Goal: Task Accomplishment & Management: Complete application form

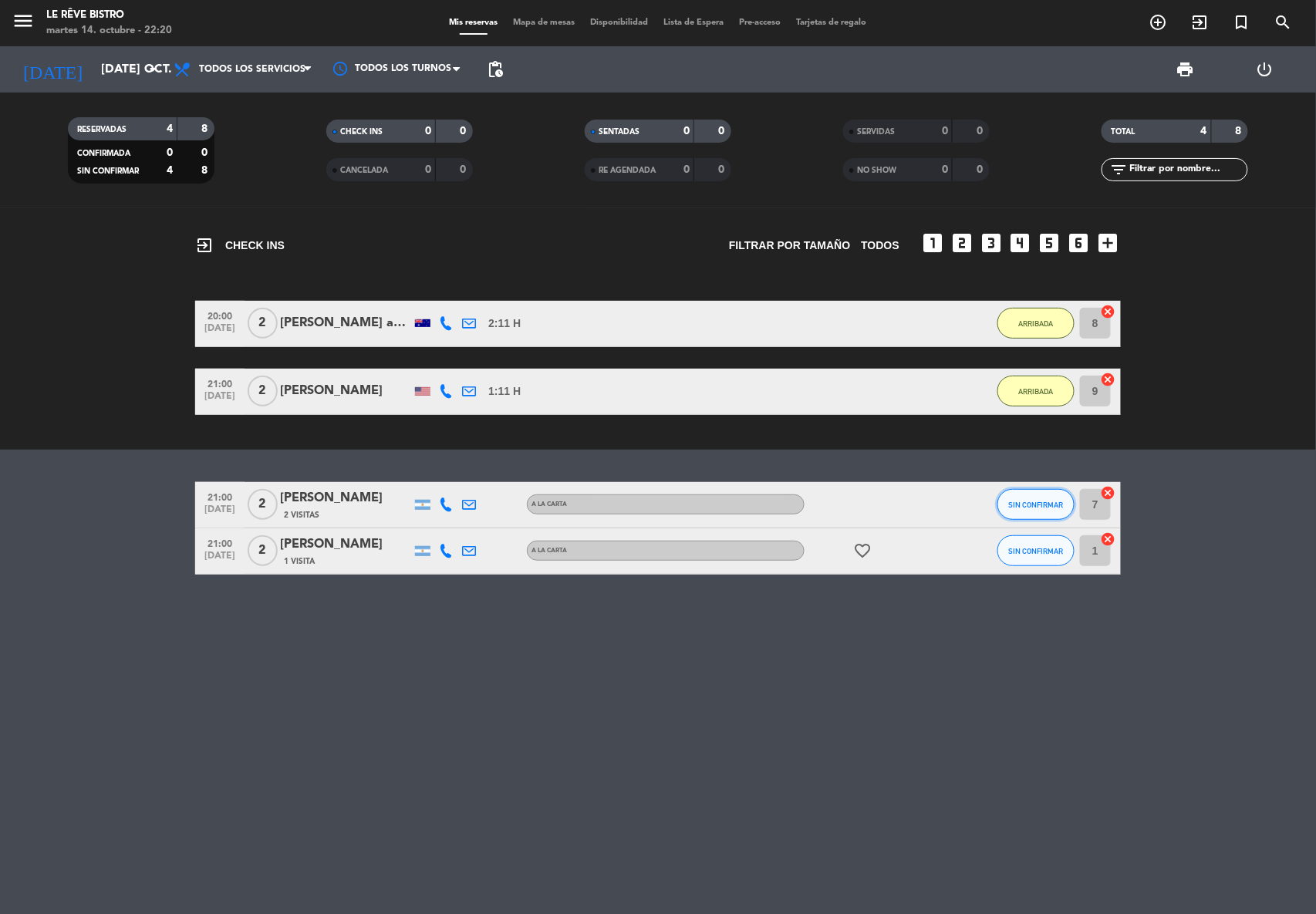
click at [1032, 499] on button "SIN CONFIRMAR" at bounding box center [1036, 505] width 77 height 31
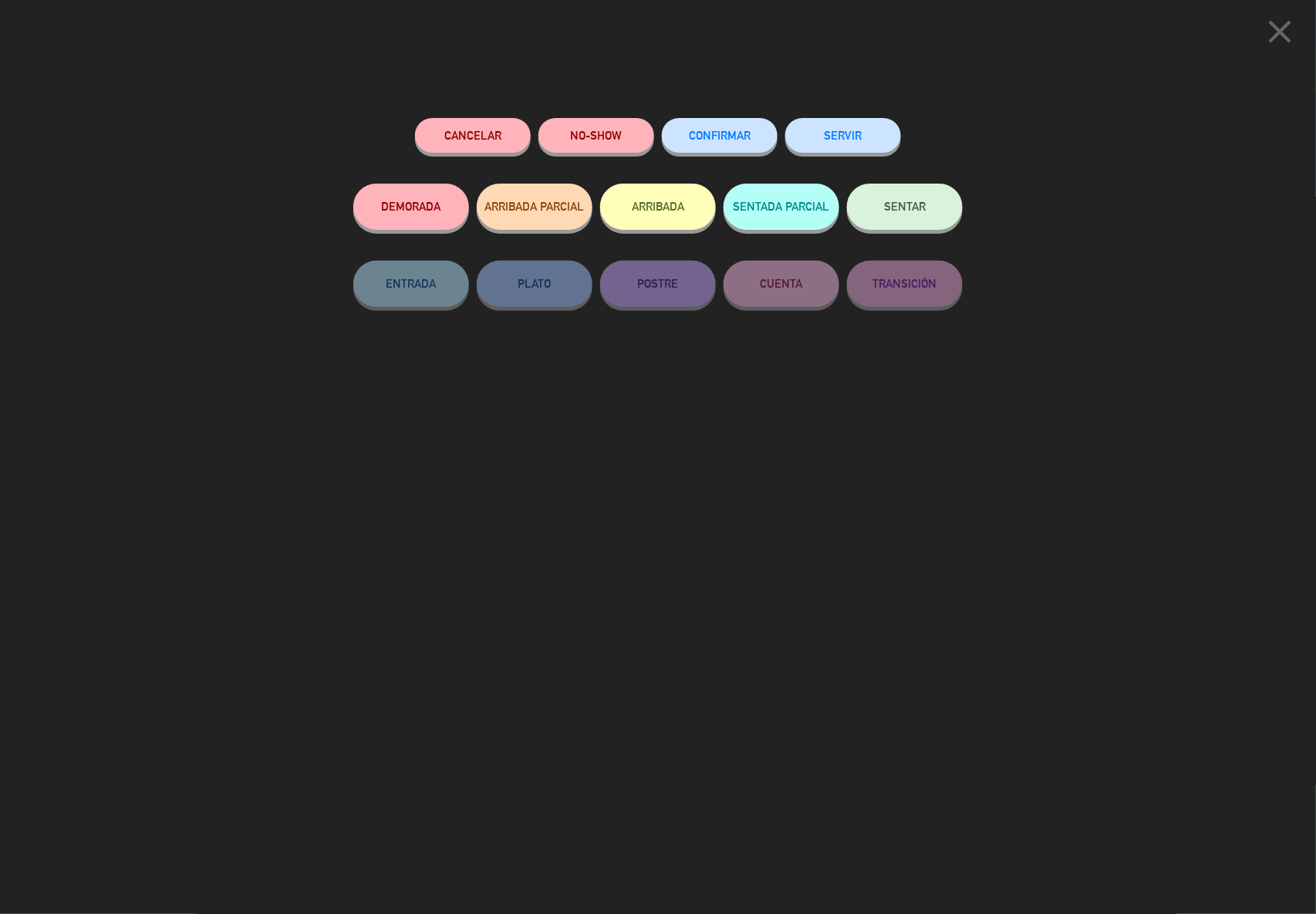
click at [649, 205] on button "ARRIBADA" at bounding box center [657, 206] width 116 height 46
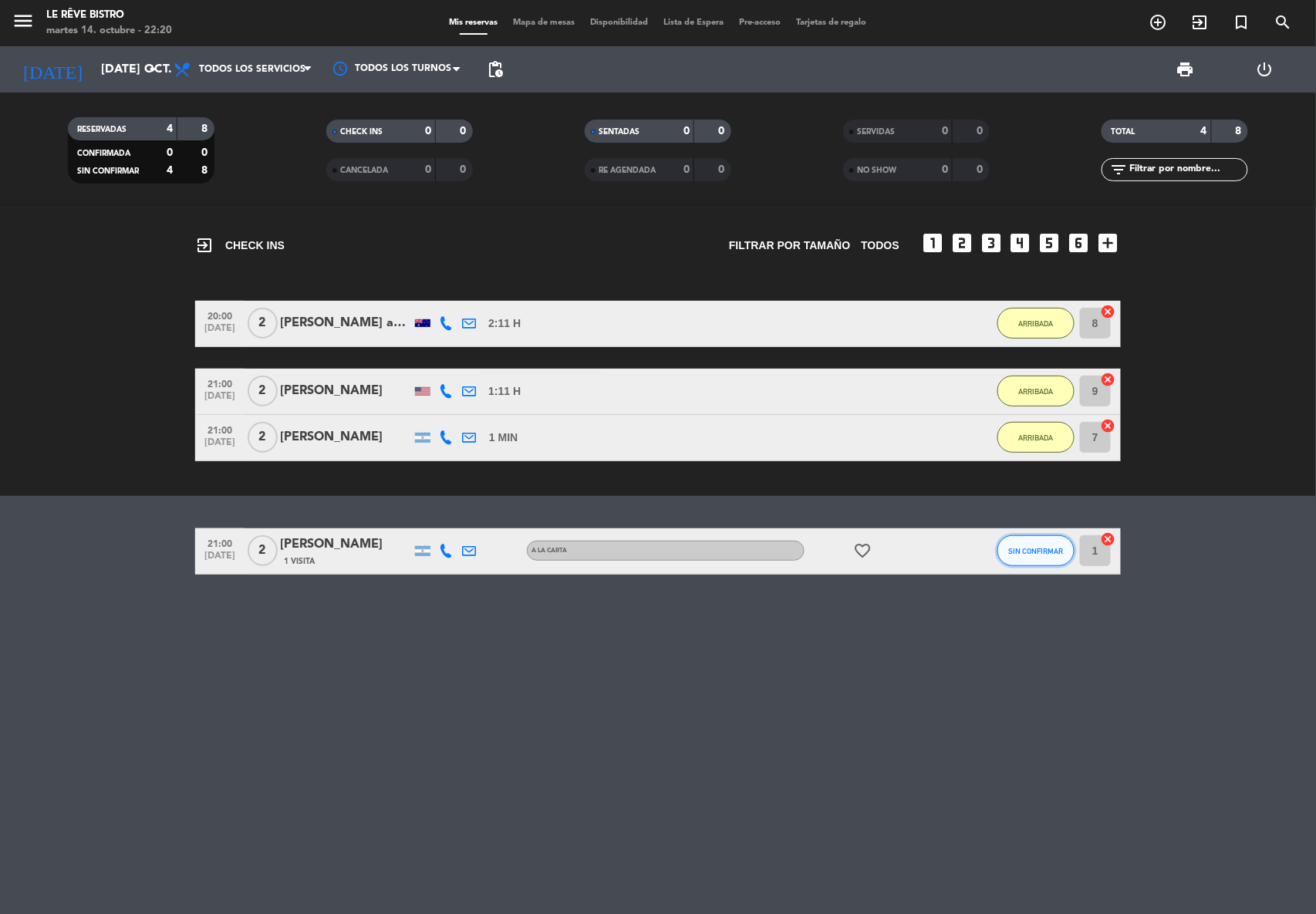
click at [1019, 553] on span "SIN CONFIRMAR" at bounding box center [1036, 551] width 55 height 9
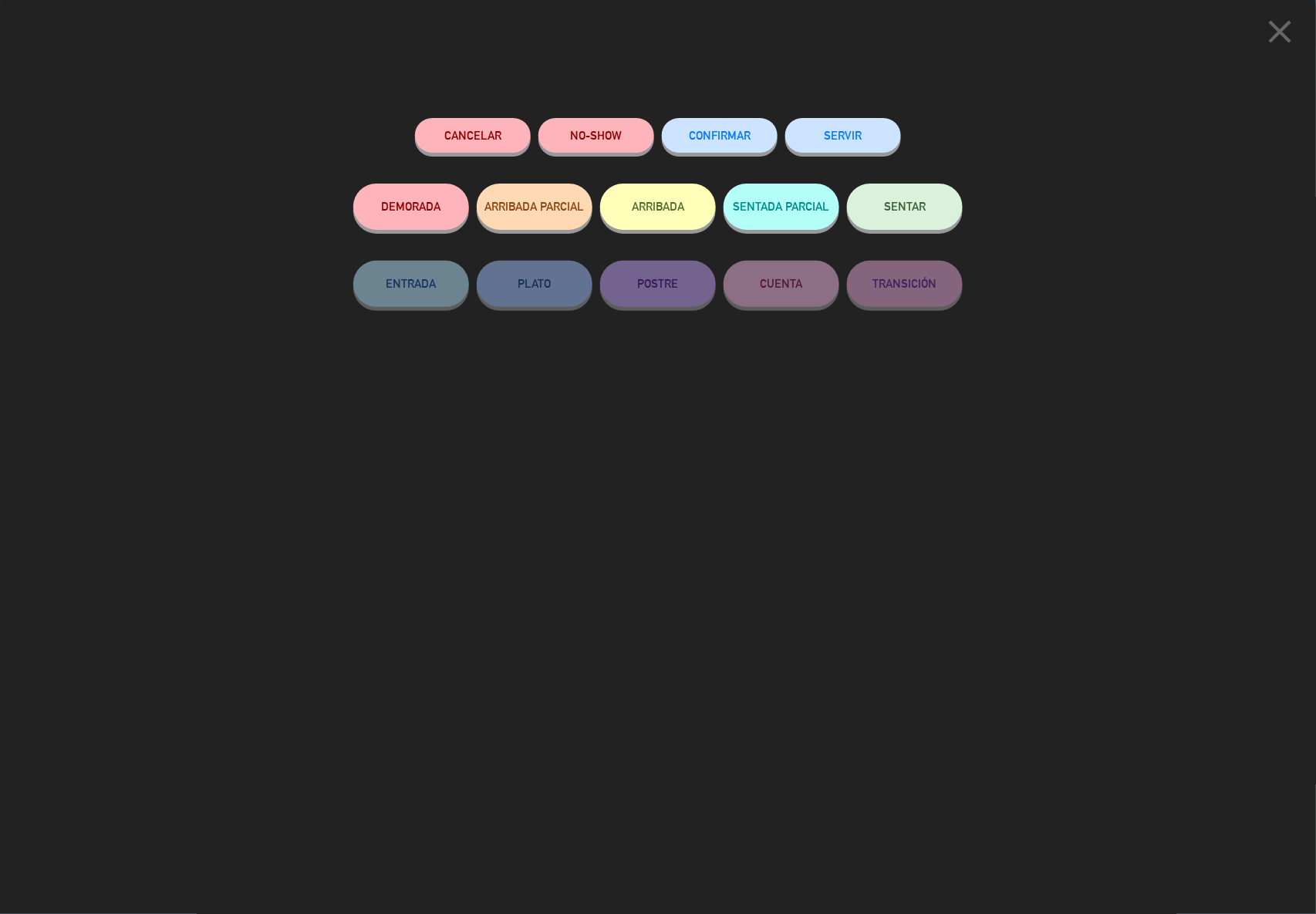
click at [655, 200] on button "ARRIBADA" at bounding box center [657, 206] width 116 height 46
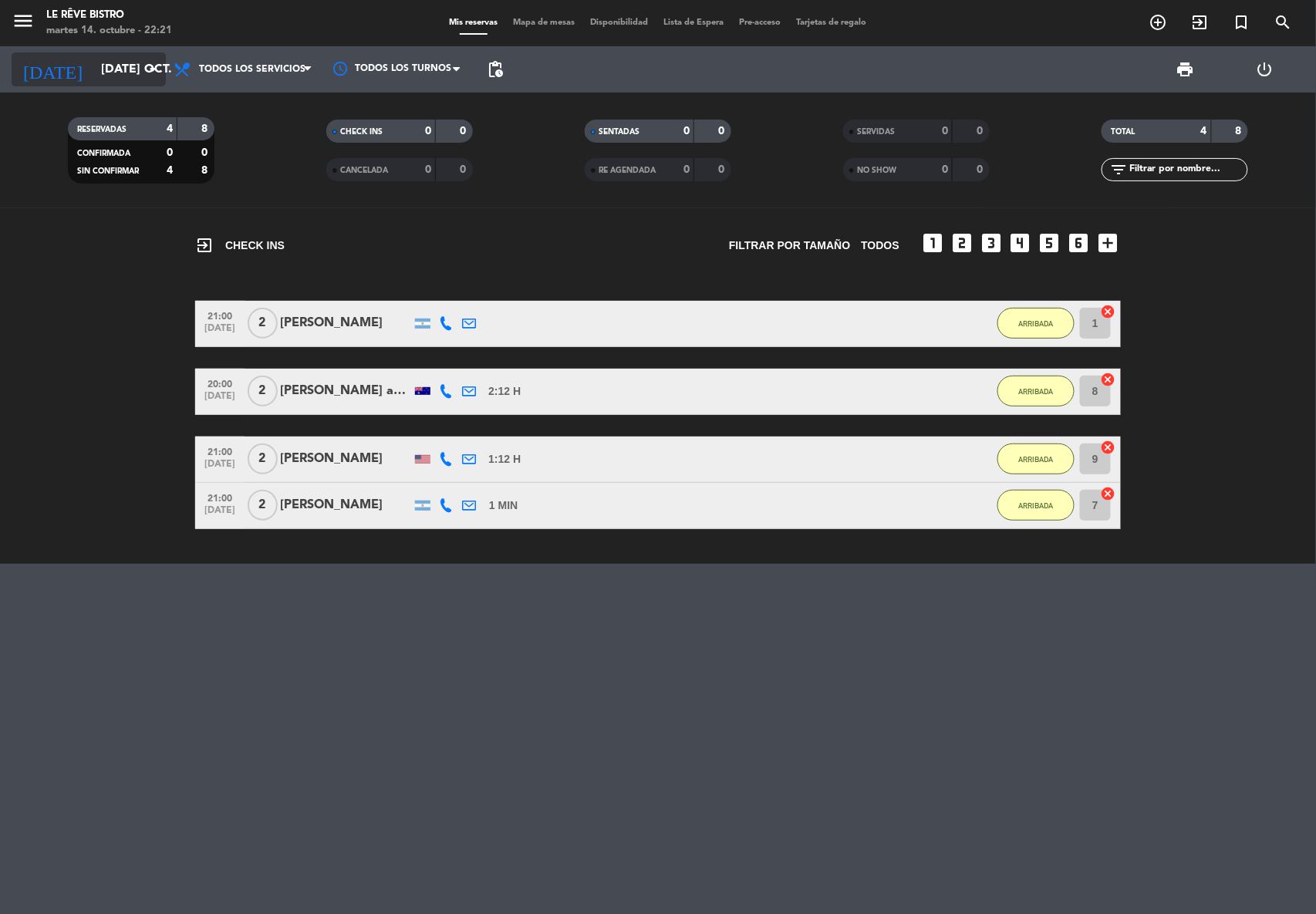
click at [130, 58] on input "[DATE] oct." at bounding box center [175, 69] width 163 height 30
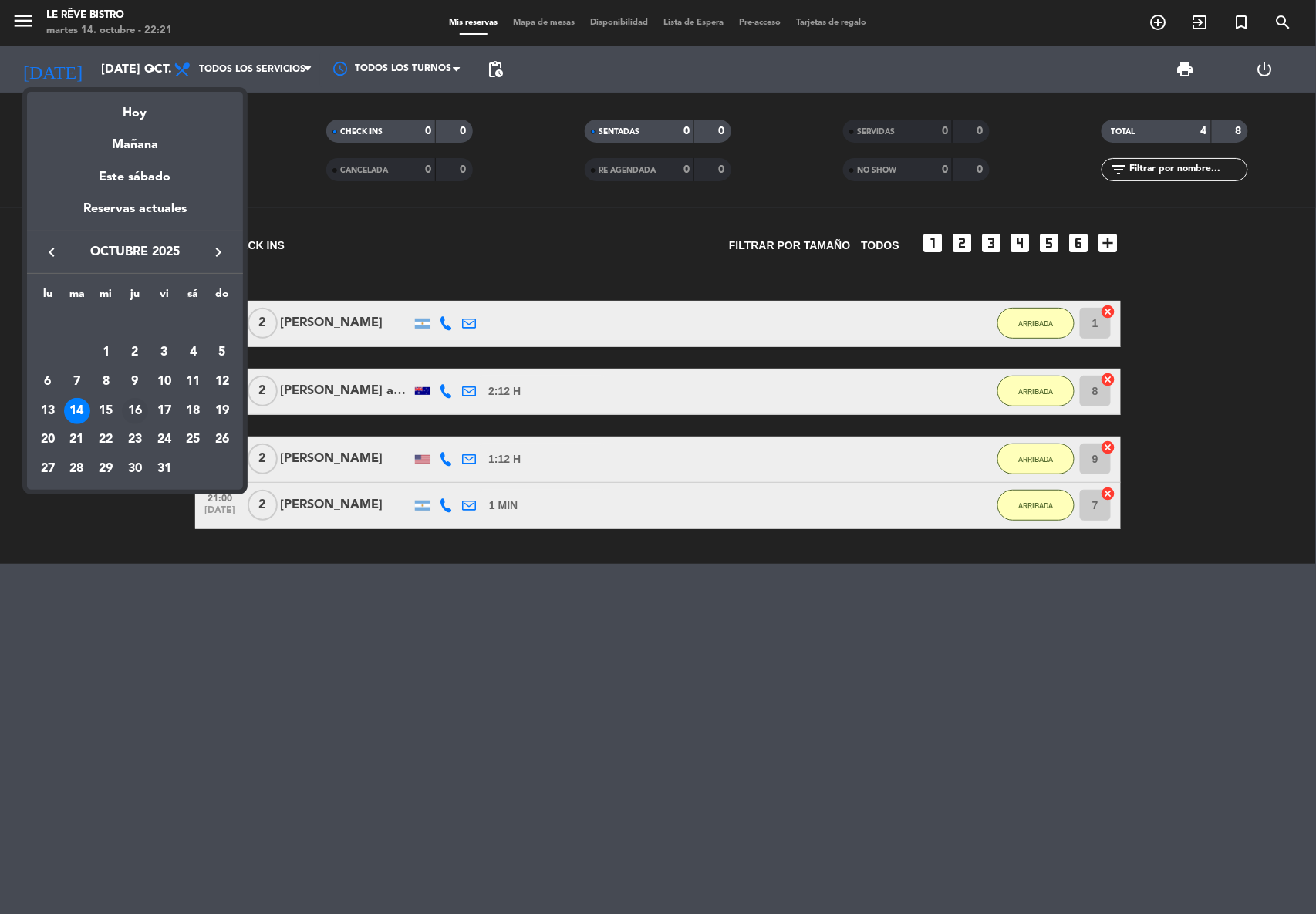
click at [135, 407] on div "16" at bounding box center [135, 411] width 27 height 27
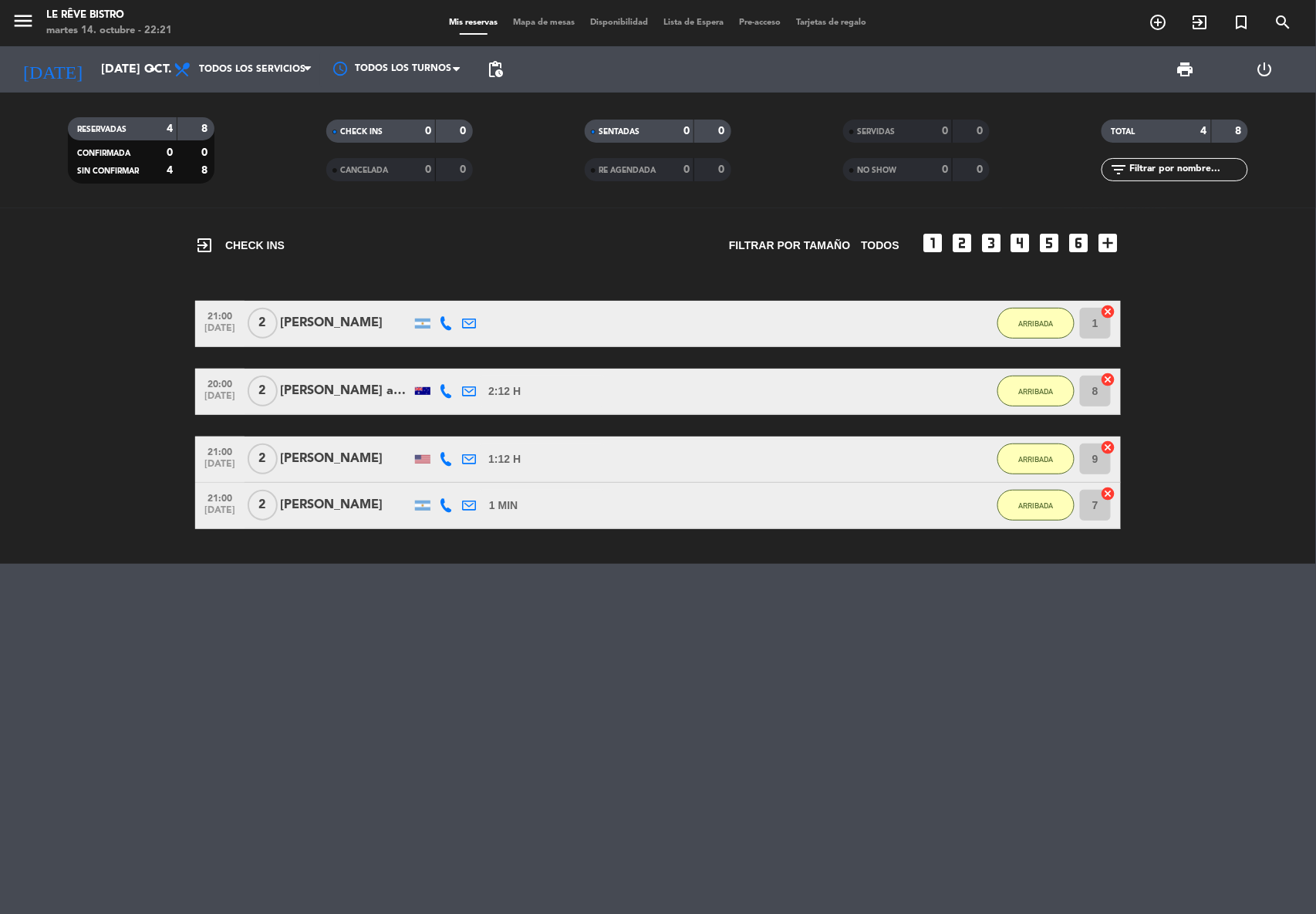
type input "[DEMOGRAPHIC_DATA] [DATE]"
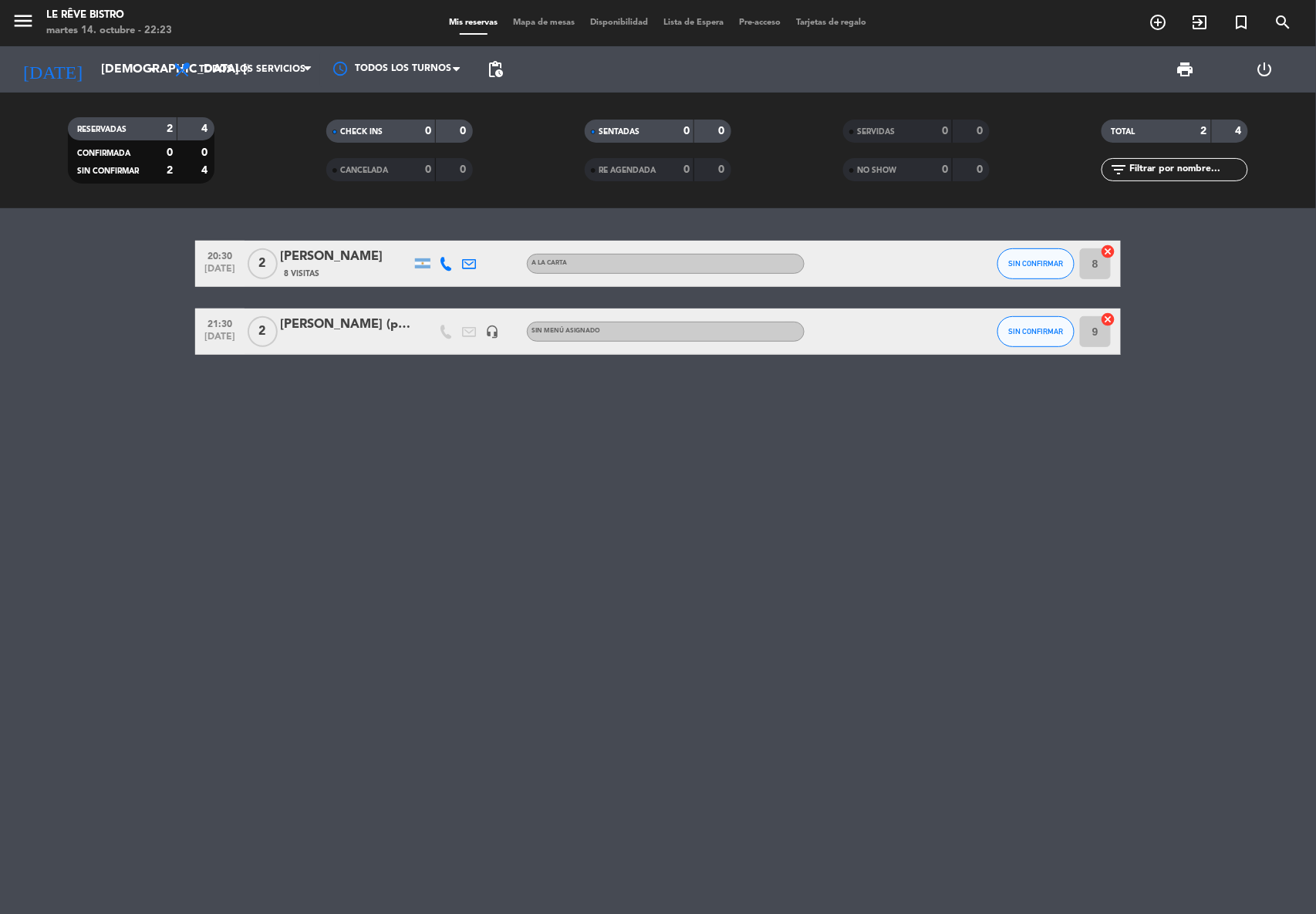
click at [1157, 25] on icon "add_circle_outline" at bounding box center [1158, 22] width 19 height 19
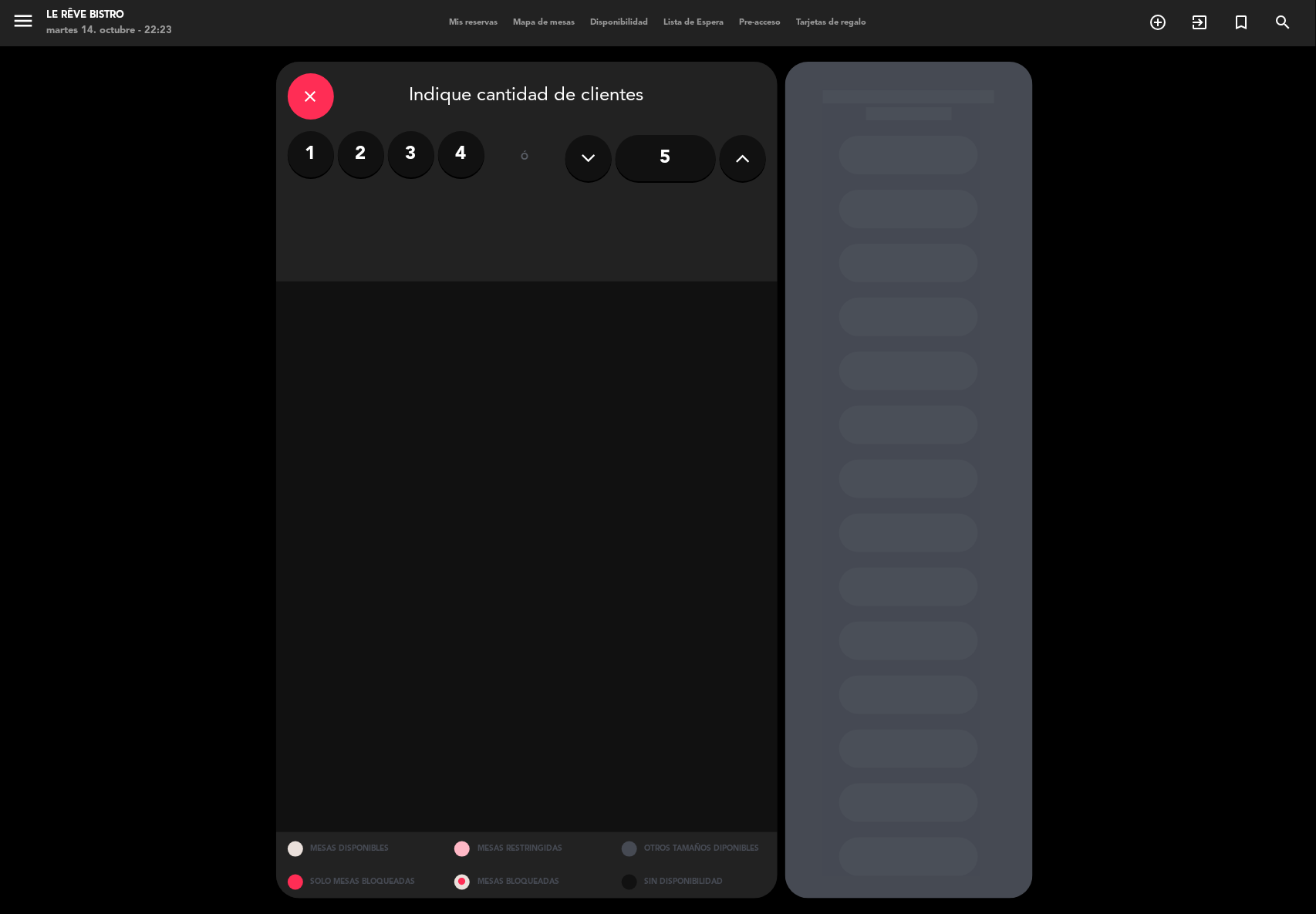
click at [747, 158] on icon at bounding box center [742, 158] width 15 height 23
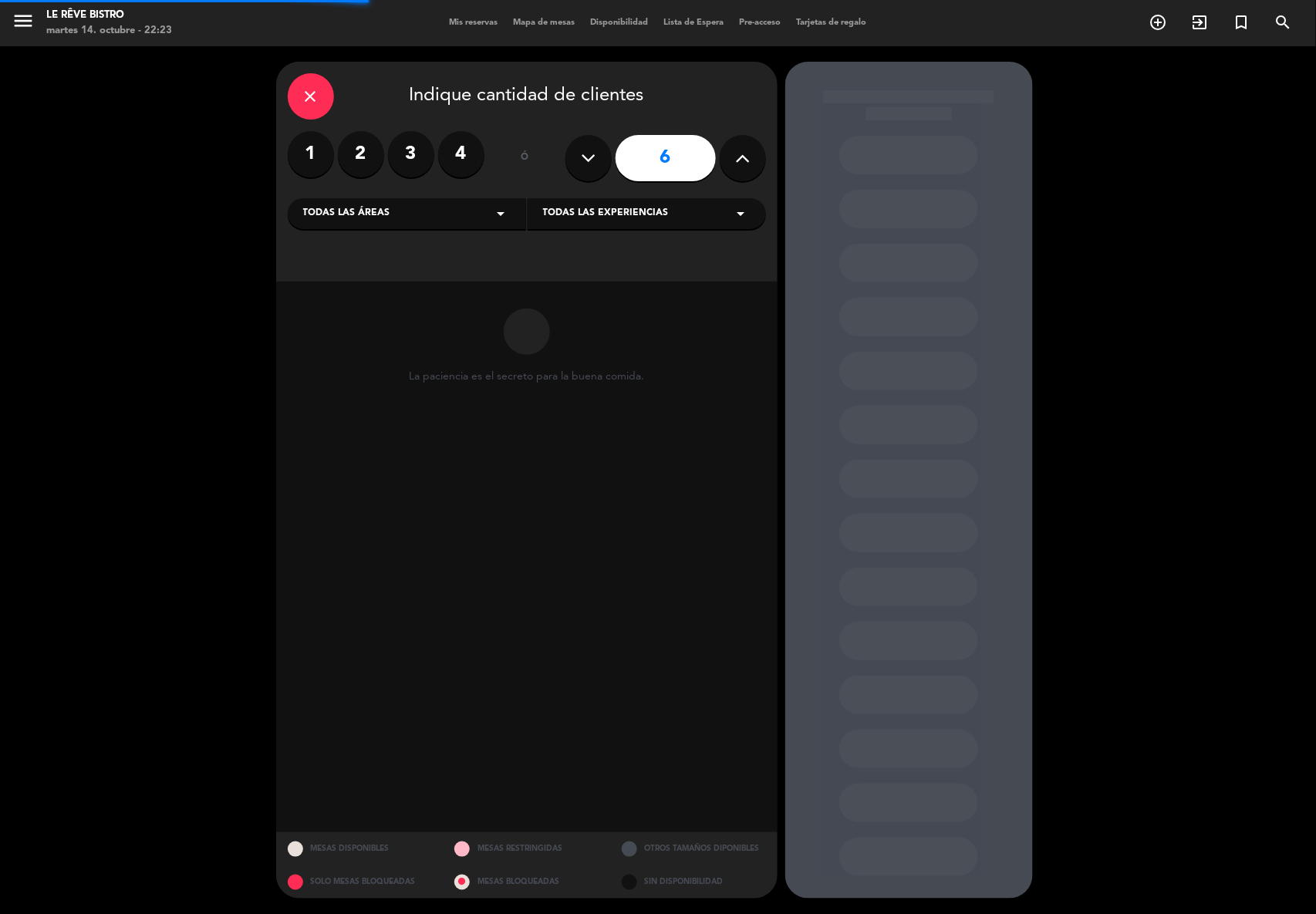
click at [747, 158] on icon at bounding box center [742, 158] width 15 height 23
type input "8"
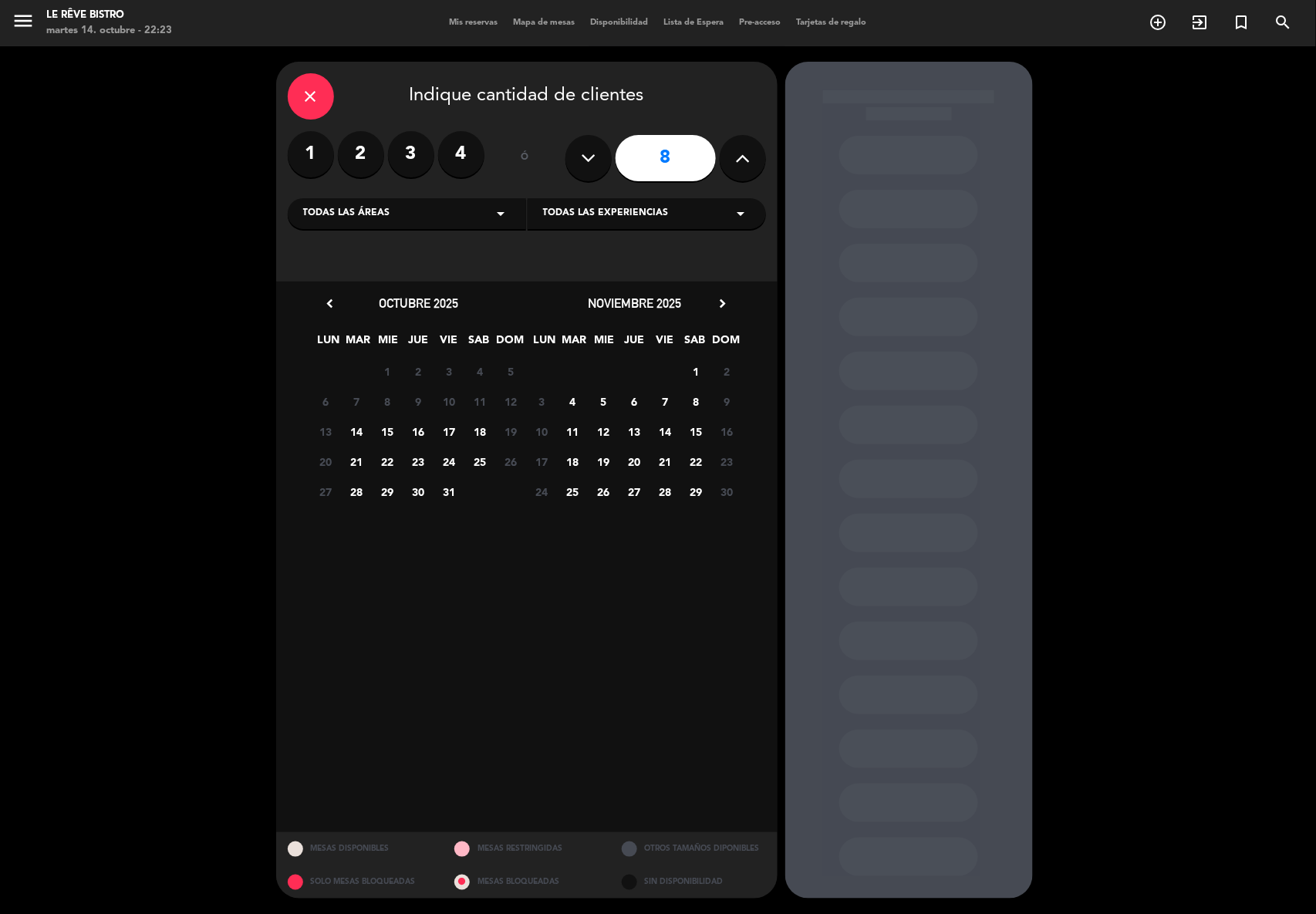
click at [417, 429] on span "16" at bounding box center [419, 432] width 26 height 26
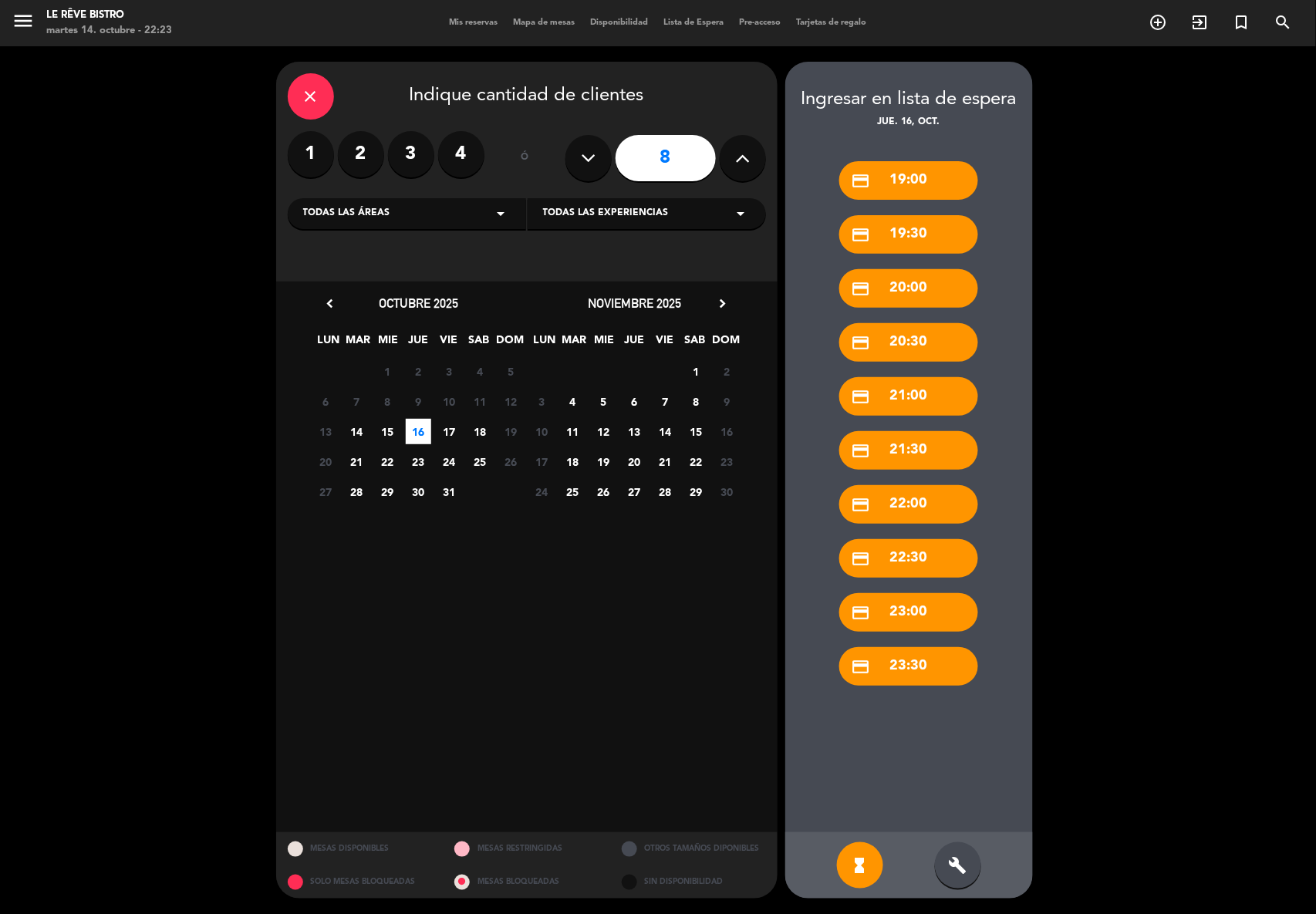
click at [421, 461] on span "23" at bounding box center [419, 462] width 26 height 26
